Goal: Book appointment/travel/reservation

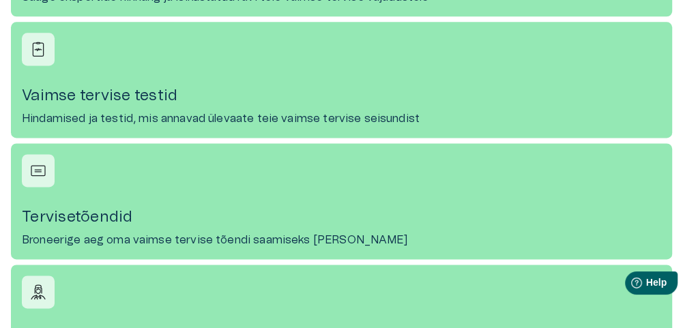
scroll to position [1159, 0]
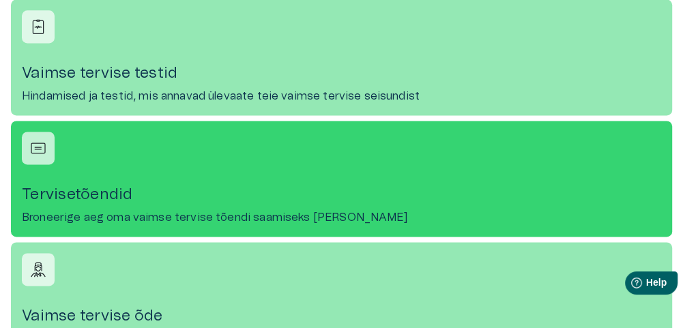
click at [104, 191] on h4 "Tervisetõendid" at bounding box center [341, 195] width 639 height 18
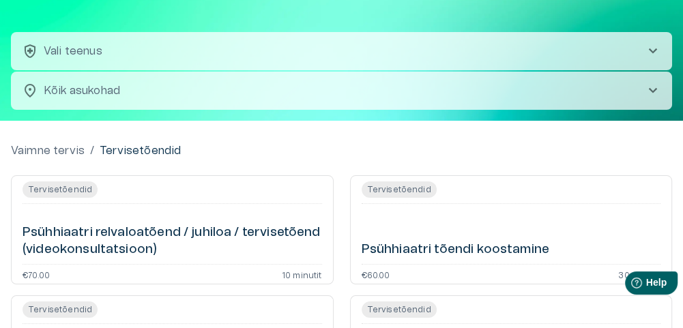
scroll to position [68, 0]
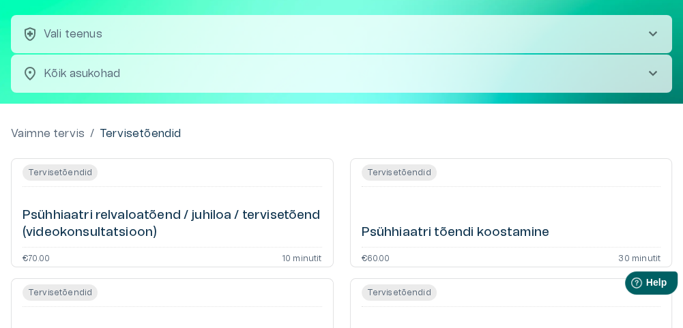
click at [118, 230] on h6 "Psühhiaatri relvaloatõend / juhiloa / tervisetõend (videokonsultatsioon)" at bounding box center [172, 224] width 299 height 34
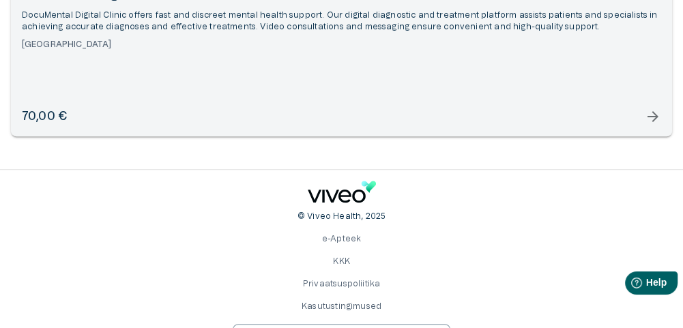
scroll to position [368, 0]
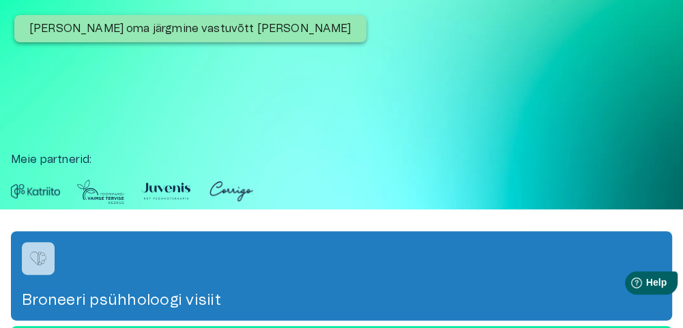
scroll to position [1241, 0]
